Goal: Information Seeking & Learning: Understand process/instructions

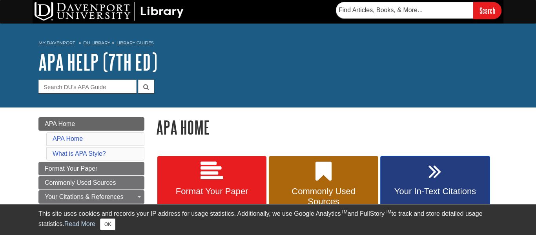
click at [451, 187] on span "Your In-Text Citations" at bounding box center [434, 191] width 97 height 10
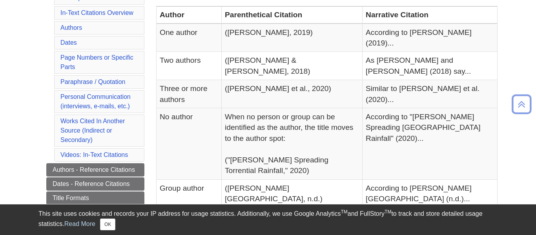
scroll to position [199, 0]
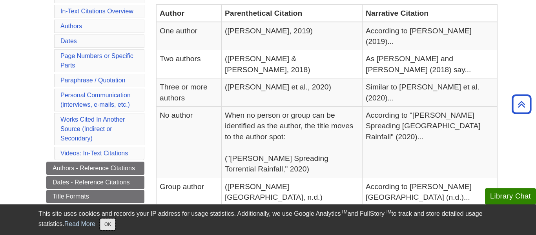
click at [100, 224] on button "OK" at bounding box center [107, 225] width 15 height 12
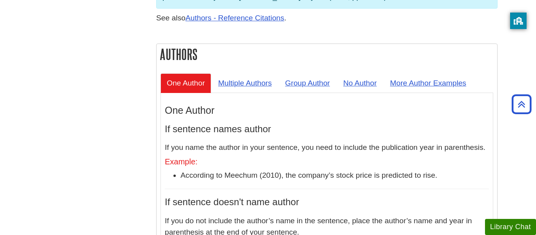
scroll to position [701, 0]
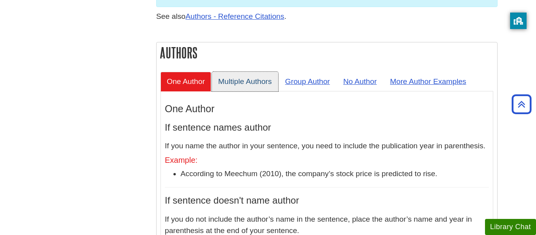
click at [244, 72] on link "Multiple Authors" at bounding box center [245, 81] width 66 height 19
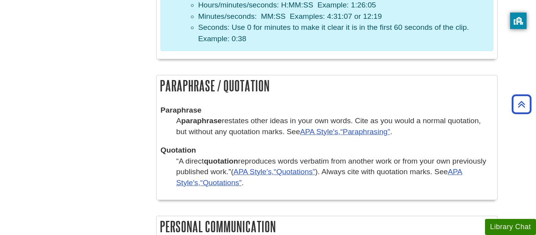
scroll to position [1403, 0]
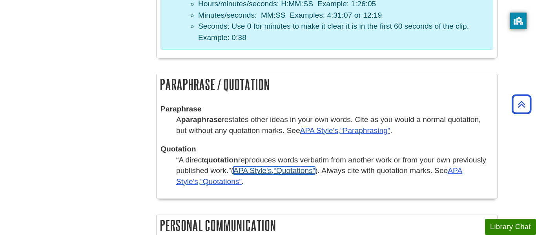
click at [301, 166] on q "Quotations" at bounding box center [295, 170] width 42 height 8
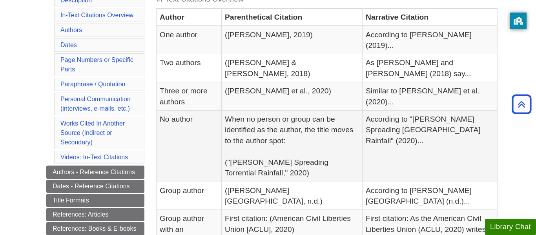
scroll to position [195, 0]
